Goal: Book appointment/travel/reservation

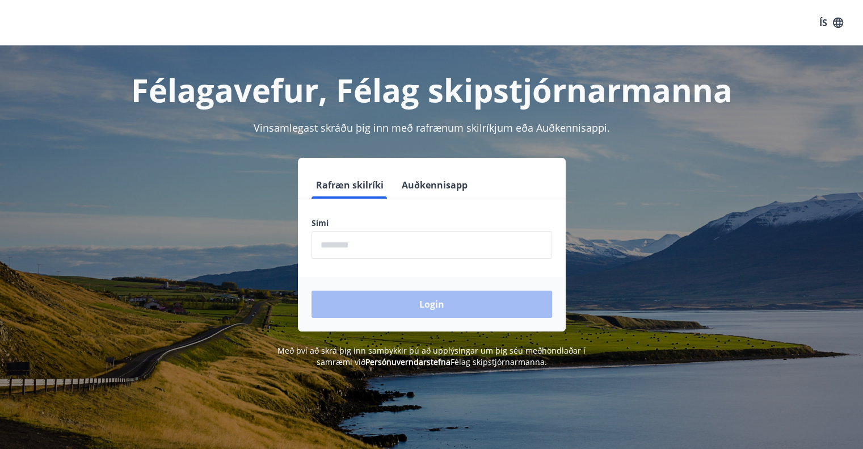
click at [437, 247] on input "phone" at bounding box center [431, 245] width 240 height 28
type input "********"
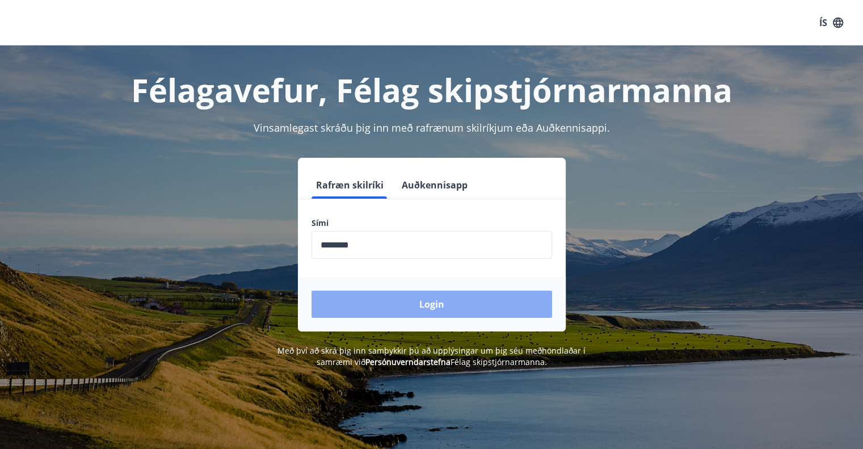
click at [413, 307] on button "Login" at bounding box center [431, 303] width 240 height 27
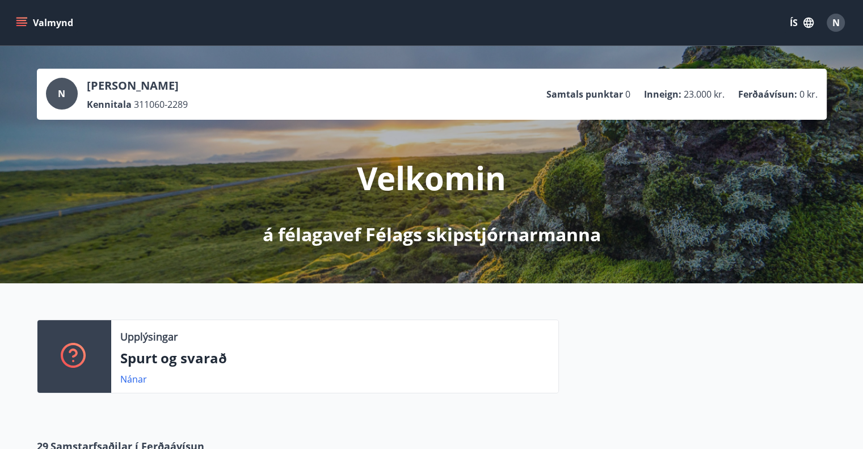
click at [29, 18] on button "Valmynd" at bounding box center [46, 22] width 64 height 20
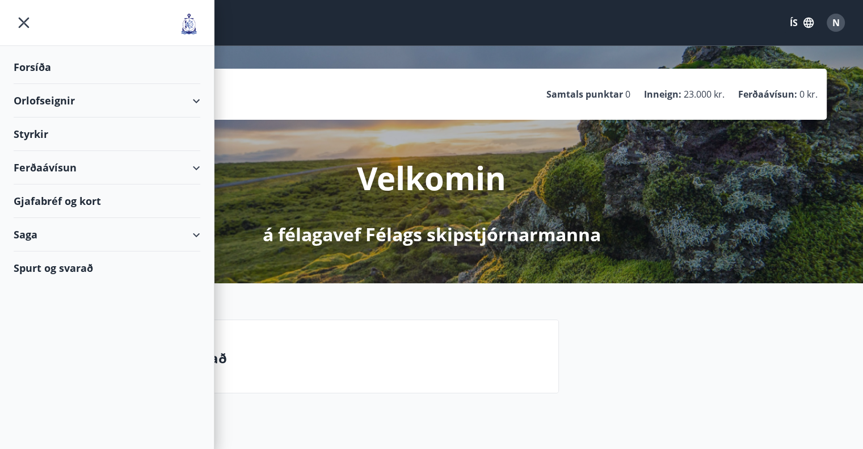
click at [57, 104] on div "Orlofseignir" at bounding box center [107, 100] width 187 height 33
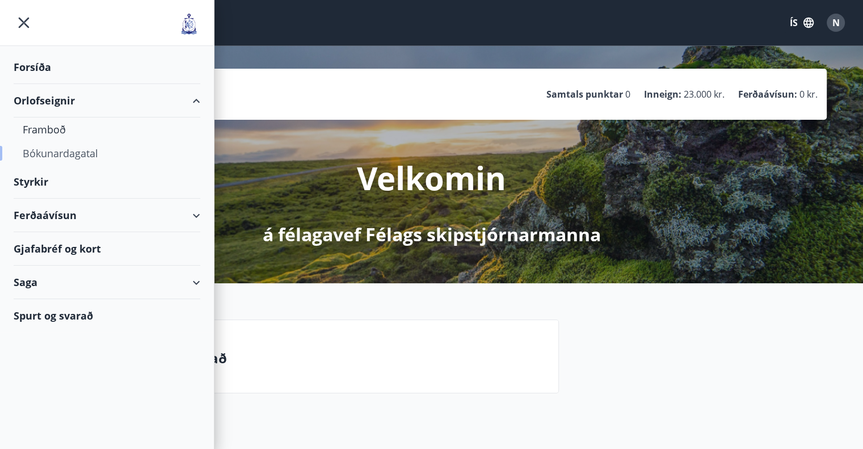
click at [54, 150] on div "Bókunardagatal" at bounding box center [107, 153] width 168 height 24
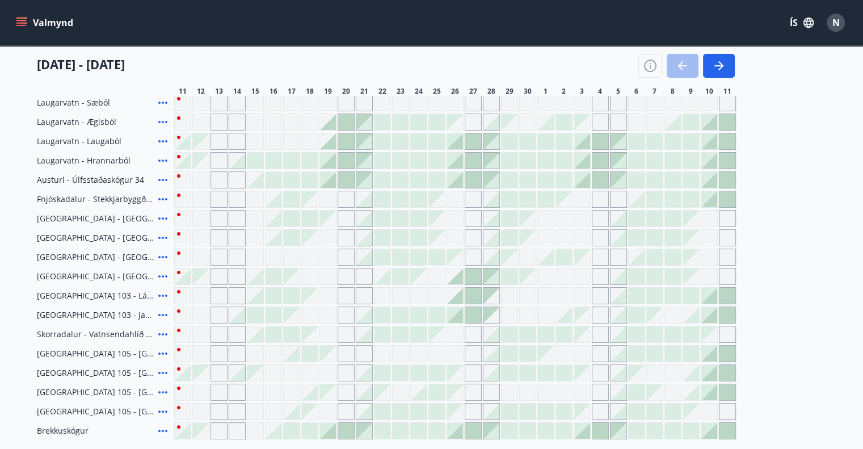
scroll to position [170, 0]
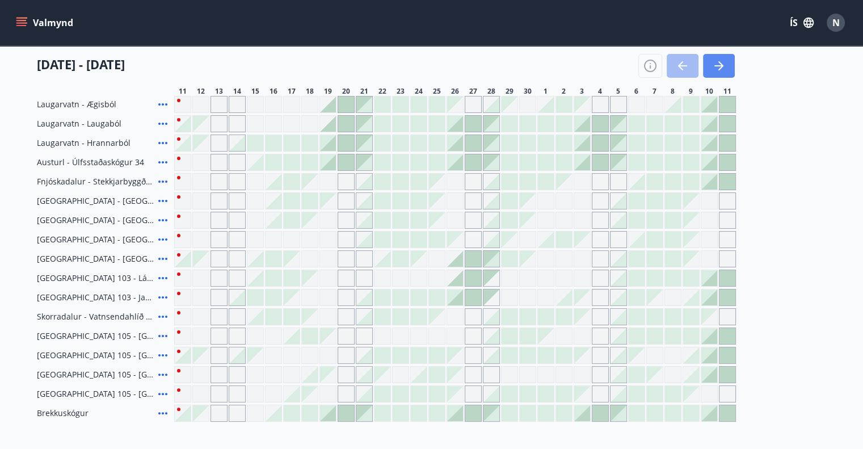
click at [726, 60] on button "button" at bounding box center [719, 66] width 32 height 24
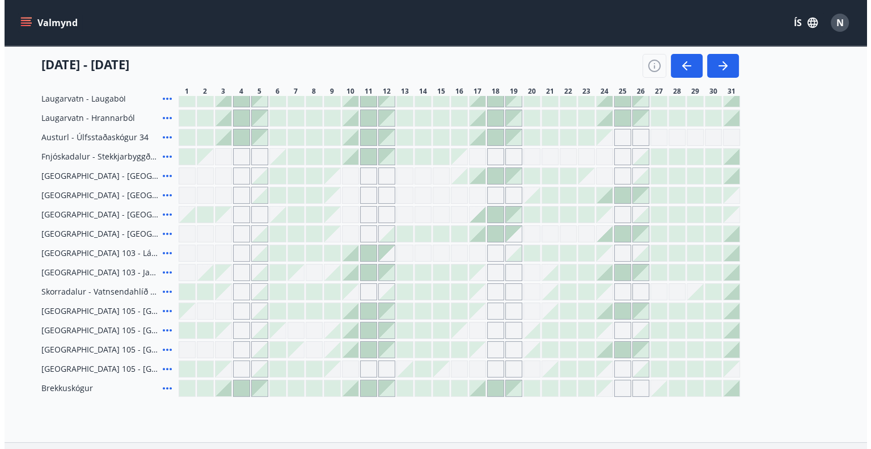
scroll to position [227, 0]
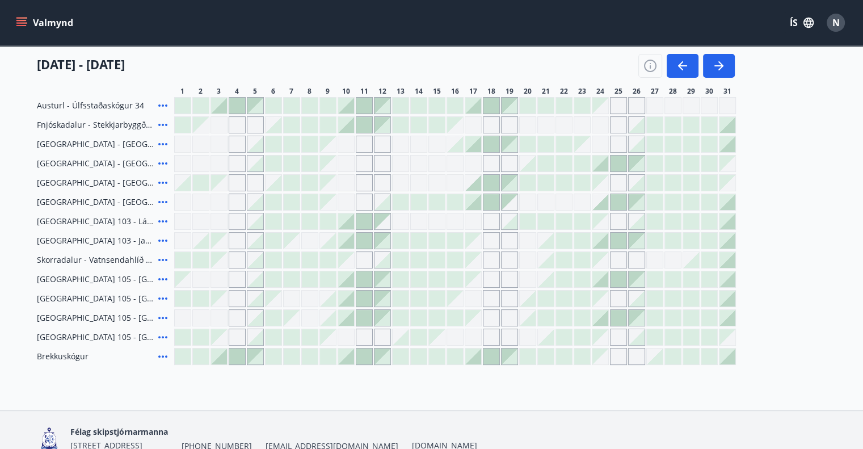
click at [707, 293] on div at bounding box center [709, 298] width 16 height 16
click at [706, 317] on div at bounding box center [709, 318] width 16 height 16
click at [706, 333] on div at bounding box center [709, 337] width 16 height 16
click at [706, 357] on div at bounding box center [709, 356] width 16 height 16
click at [732, 318] on div at bounding box center [727, 318] width 16 height 16
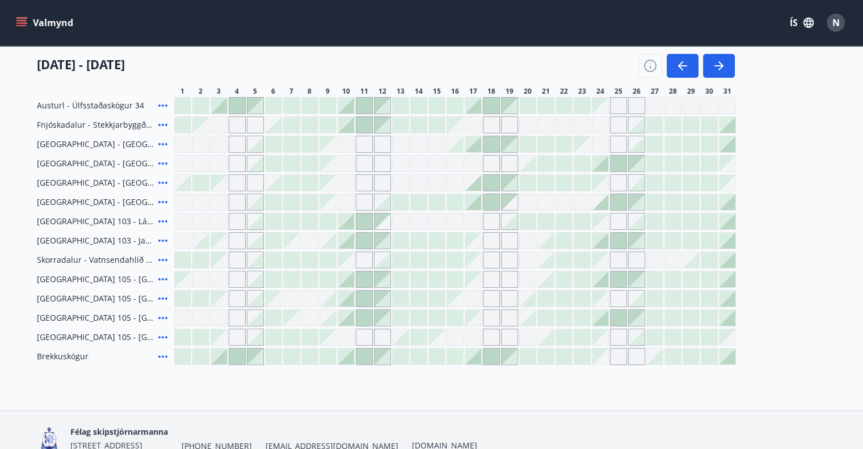
click at [729, 296] on div at bounding box center [727, 298] width 16 height 16
click at [728, 339] on div "Gráir dagar eru ekki bókanlegir" at bounding box center [727, 337] width 16 height 16
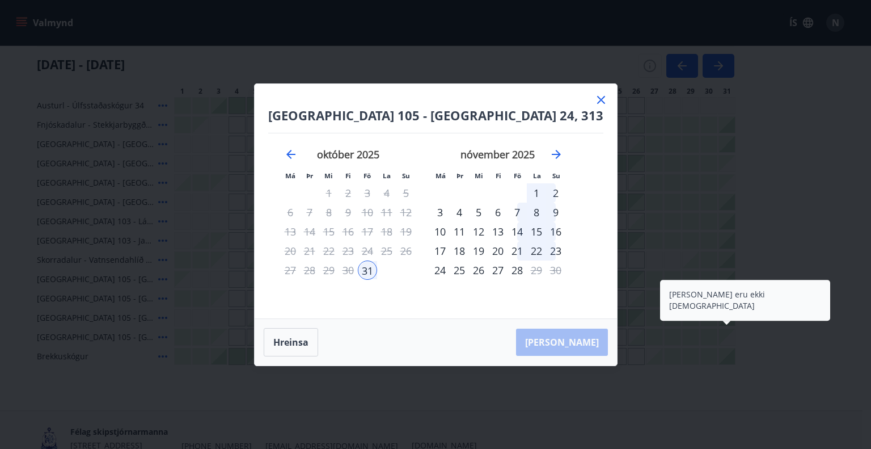
click at [469, 213] on div "4" at bounding box center [459, 211] width 19 height 19
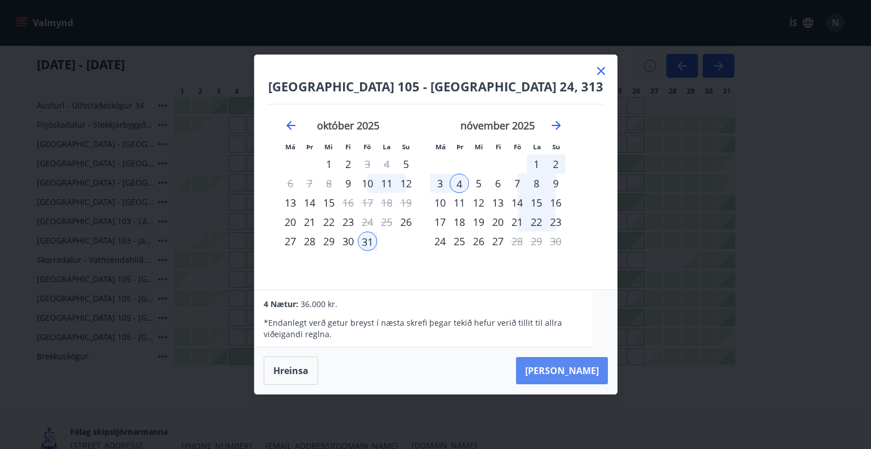
click at [560, 372] on button "[PERSON_NAME]" at bounding box center [562, 370] width 92 height 27
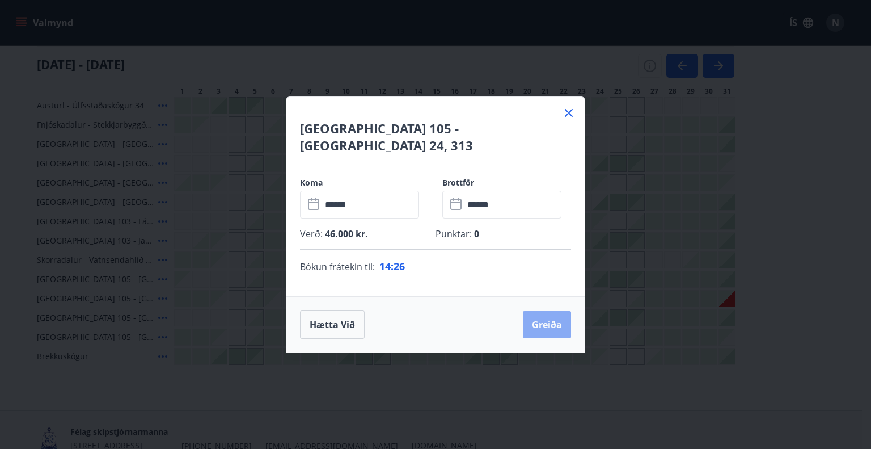
click at [540, 312] on button "Greiða" at bounding box center [547, 324] width 48 height 27
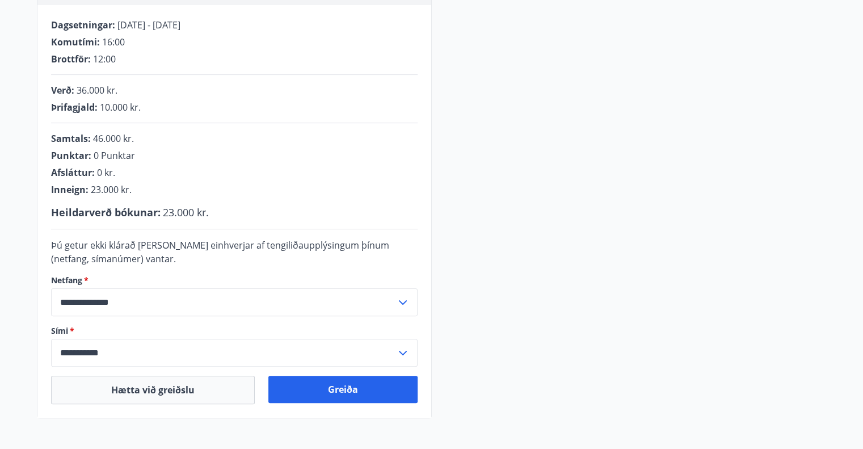
scroll to position [228, 0]
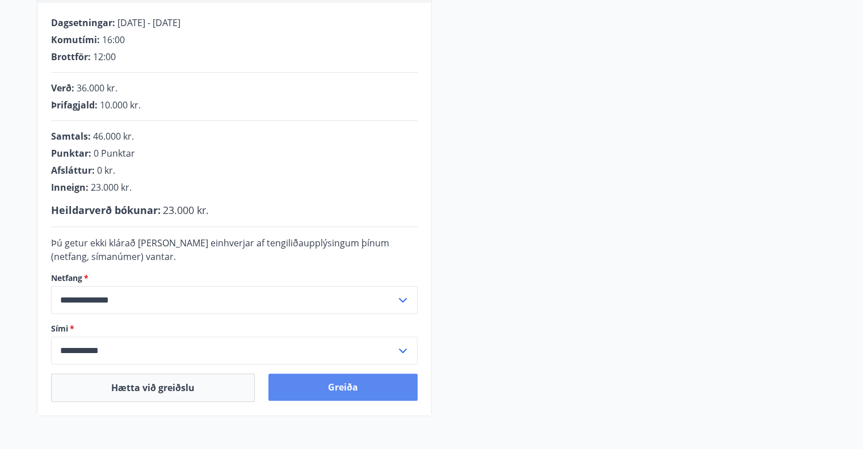
click at [326, 390] on button "Greiða" at bounding box center [342, 386] width 149 height 27
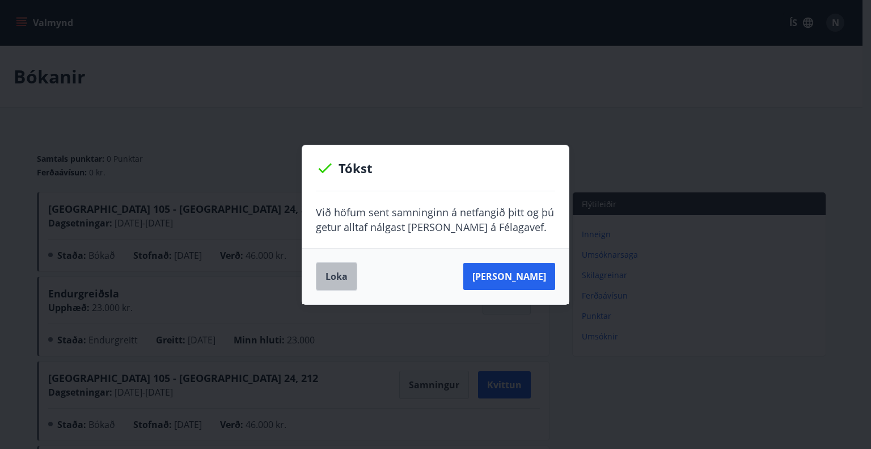
click at [331, 269] on button "Loka" at bounding box center [336, 276] width 41 height 28
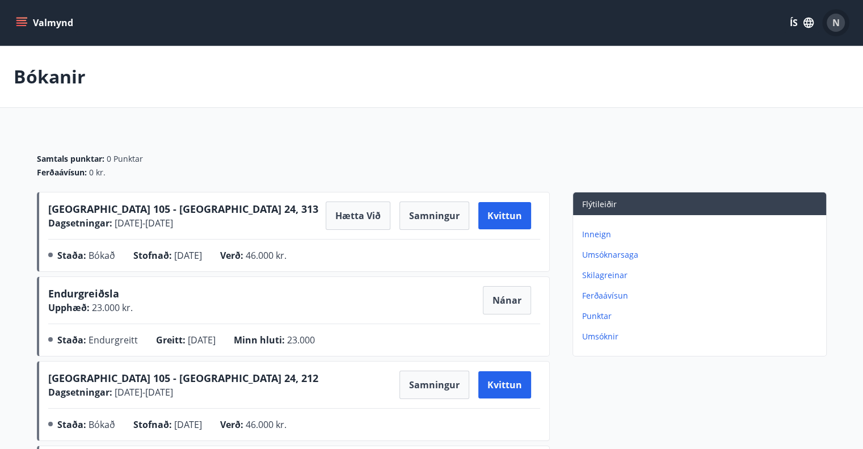
click at [838, 22] on span "N" at bounding box center [835, 22] width 7 height 12
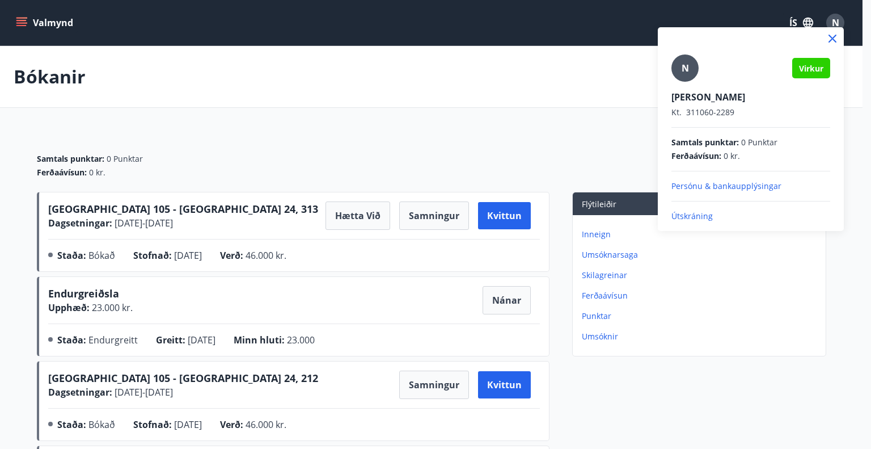
click at [816, 31] on div at bounding box center [751, 38] width 186 height 23
click at [679, 214] on p "Útskráning" at bounding box center [750, 215] width 159 height 11
